Goal: Information Seeking & Learning: Learn about a topic

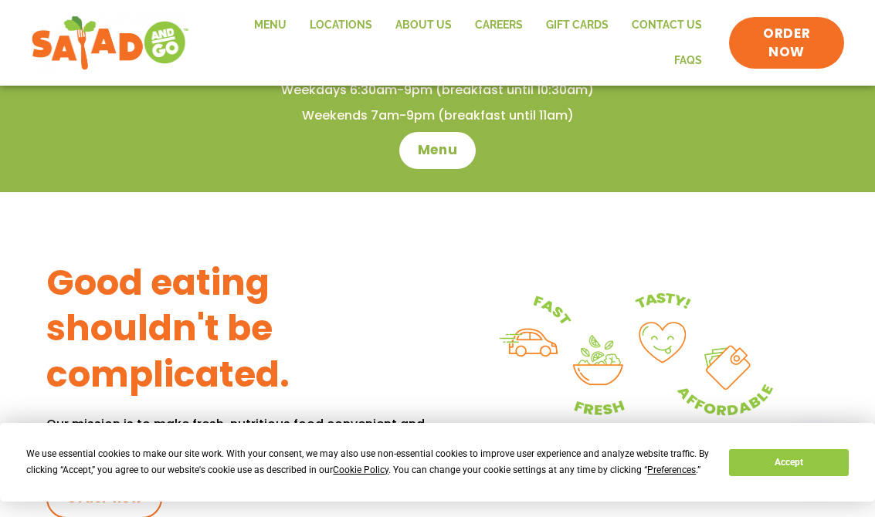
scroll to position [490, 0]
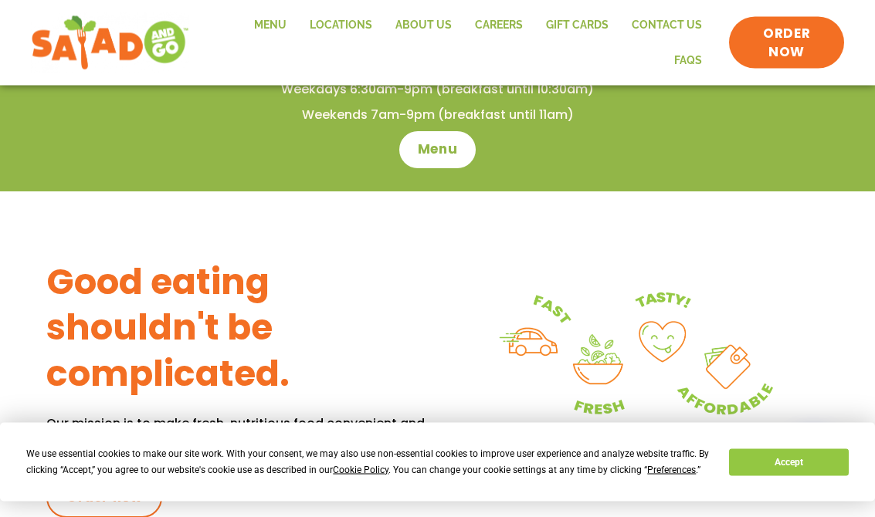
click at [279, 24] on link "Menu" at bounding box center [270, 26] width 56 height 36
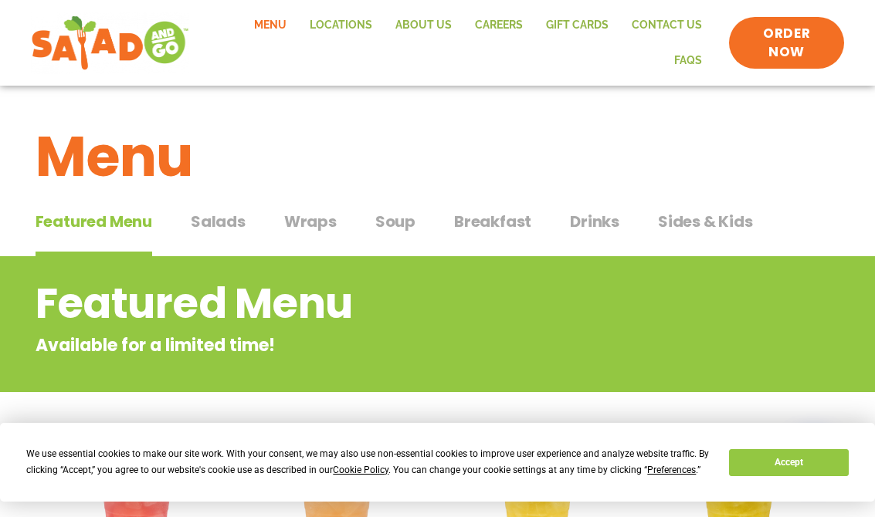
click at [228, 213] on span "Salads" at bounding box center [218, 221] width 55 height 23
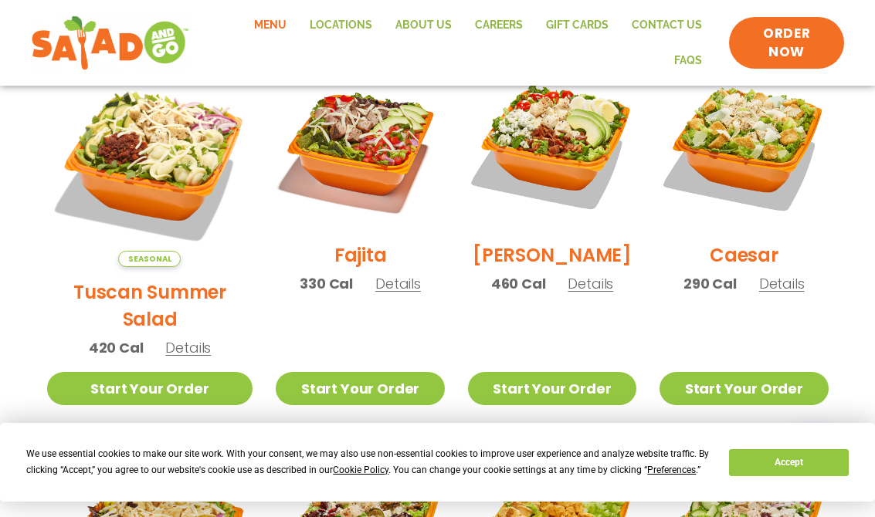
scroll to position [479, 0]
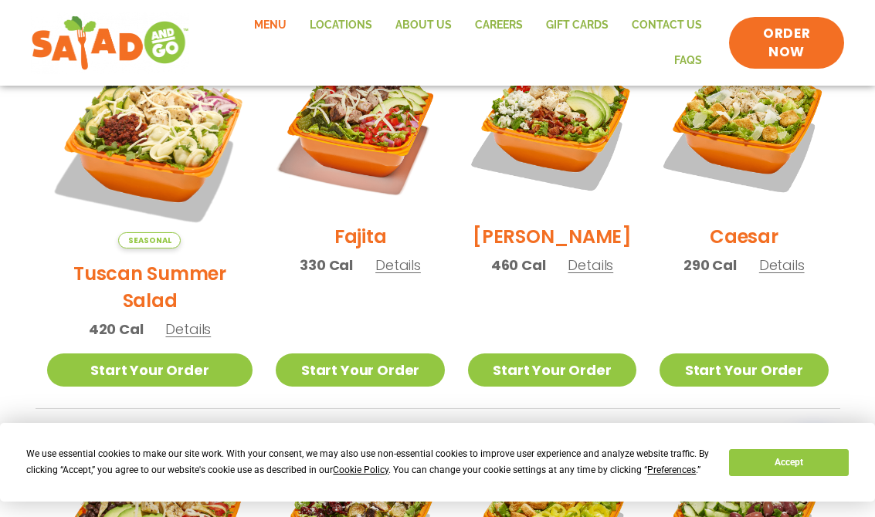
click at [124, 135] on img at bounding box center [150, 145] width 206 height 206
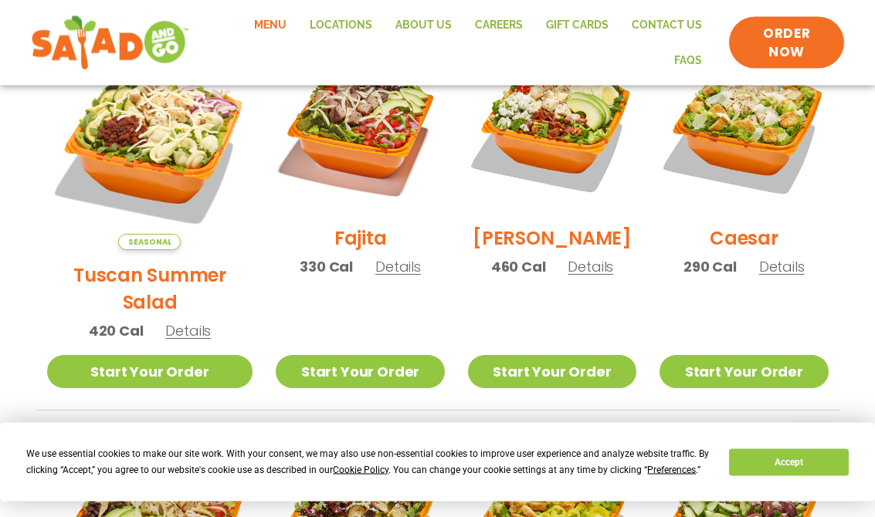
scroll to position [477, 0]
click at [130, 120] on img at bounding box center [150, 147] width 206 height 206
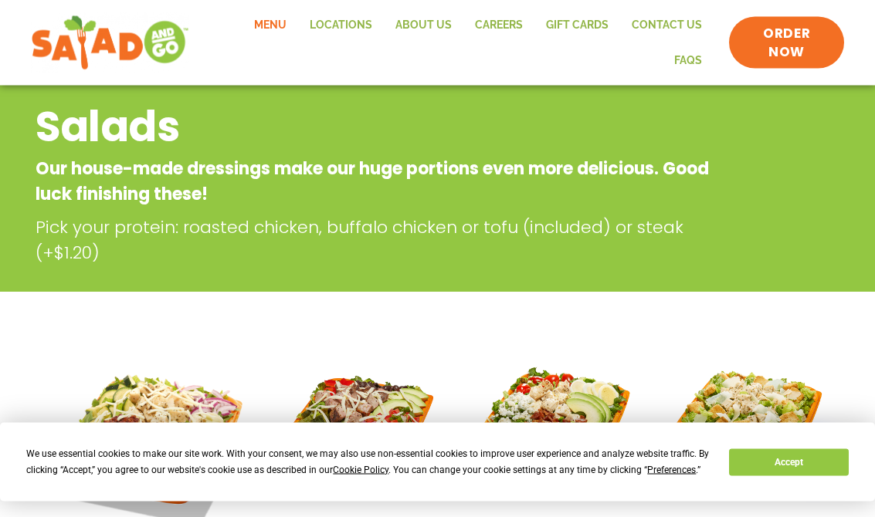
scroll to position [0, 0]
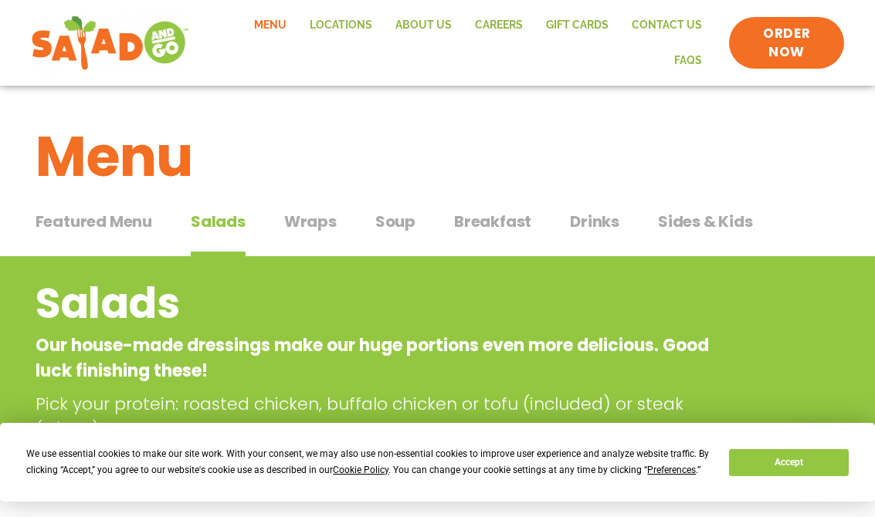
click at [328, 232] on button "Wraps Wraps" at bounding box center [310, 233] width 53 height 47
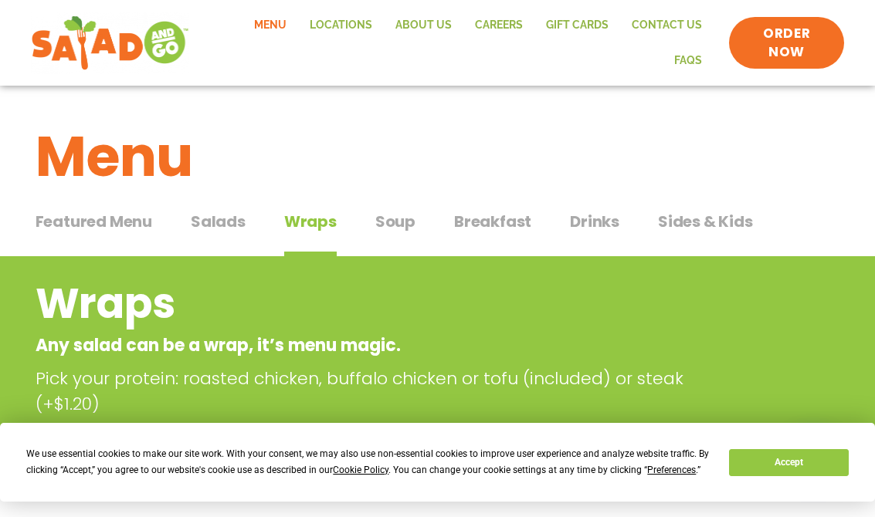
click at [393, 222] on span "Soup" at bounding box center [395, 221] width 40 height 23
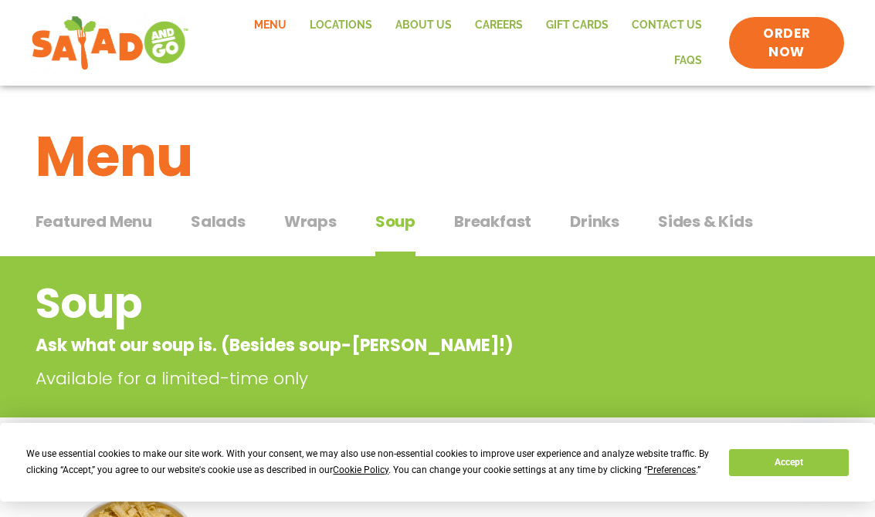
click at [217, 212] on span "Salads" at bounding box center [218, 221] width 55 height 23
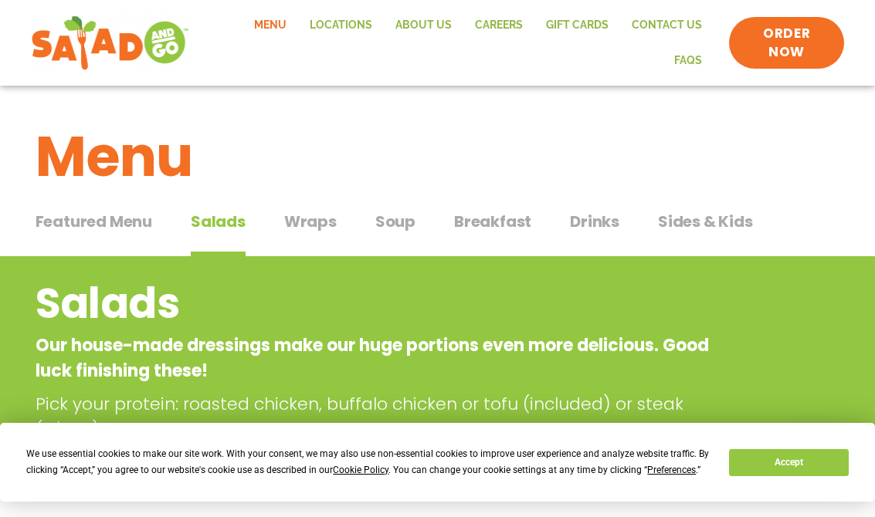
click at [313, 218] on span "Wraps" at bounding box center [310, 221] width 53 height 23
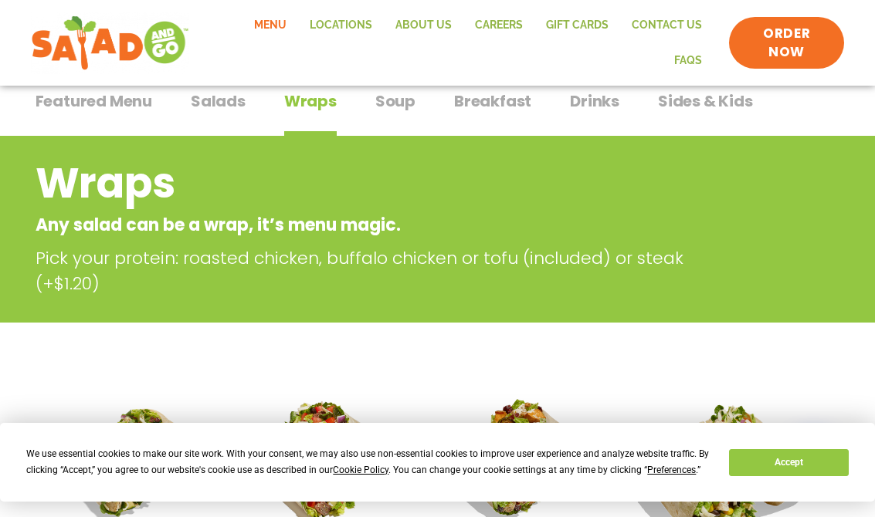
click at [224, 100] on span "Salads" at bounding box center [218, 101] width 55 height 23
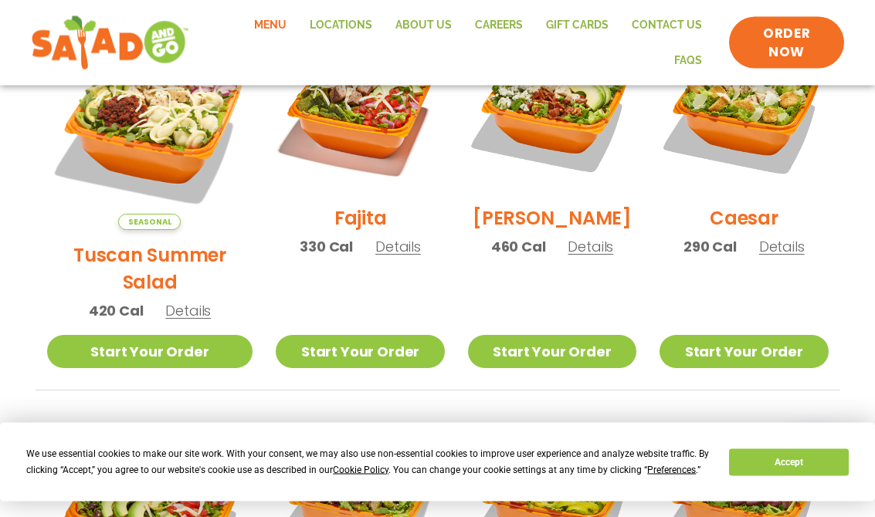
scroll to position [503, 0]
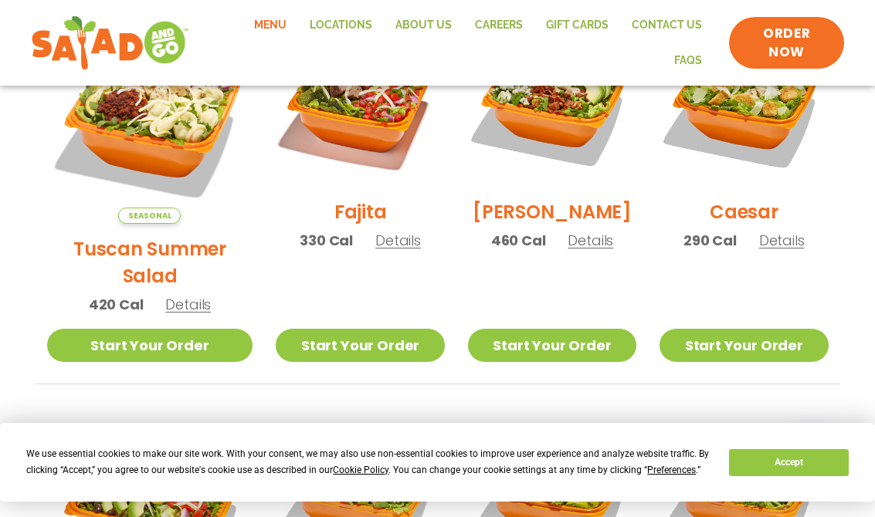
click at [127, 135] on img at bounding box center [150, 121] width 206 height 206
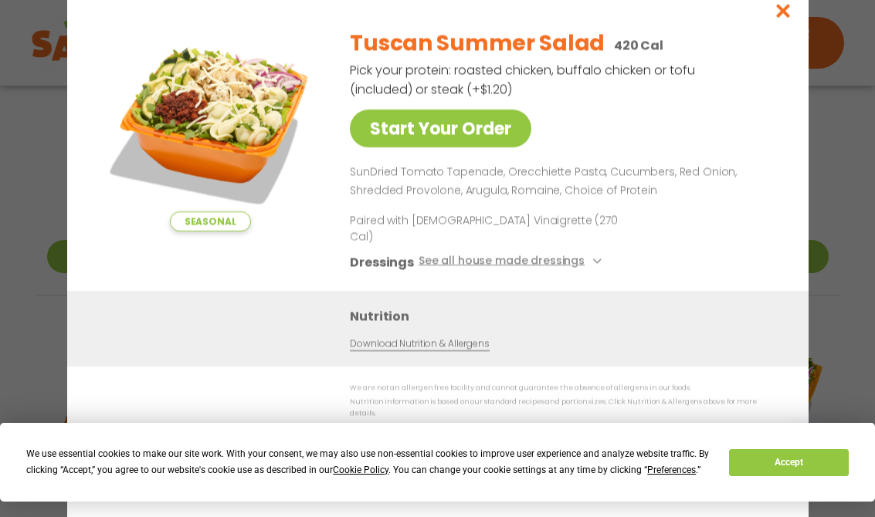
scroll to position [597, 0]
click at [519, 147] on link "Start Your Order" at bounding box center [440, 129] width 181 height 38
click at [573, 252] on button "See all house made dressings" at bounding box center [512, 261] width 188 height 19
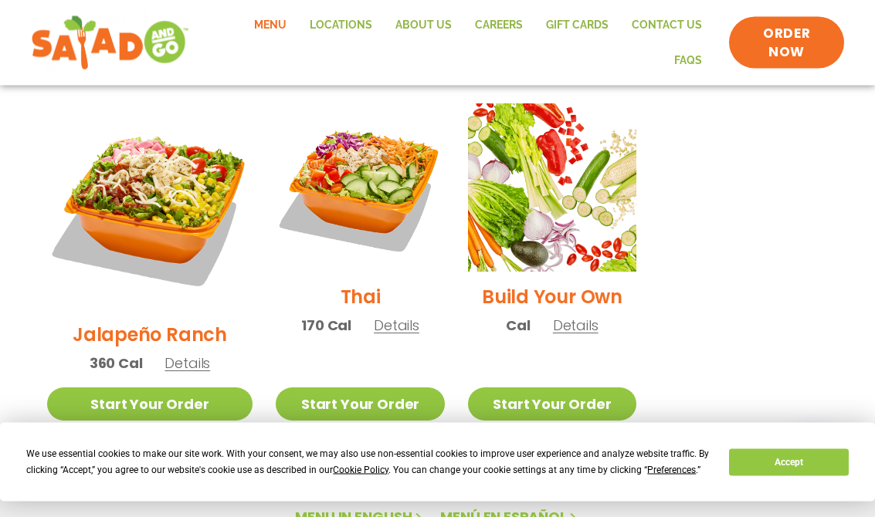
scroll to position [1171, 0]
click at [597, 388] on link "Start Your Order" at bounding box center [552, 404] width 168 height 33
